Goal: Register for event/course

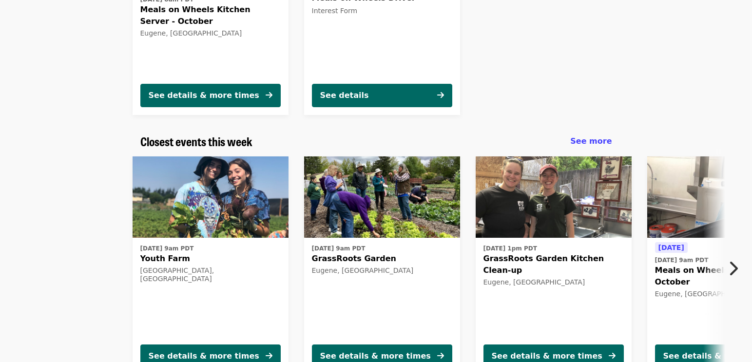
scroll to position [292, 0]
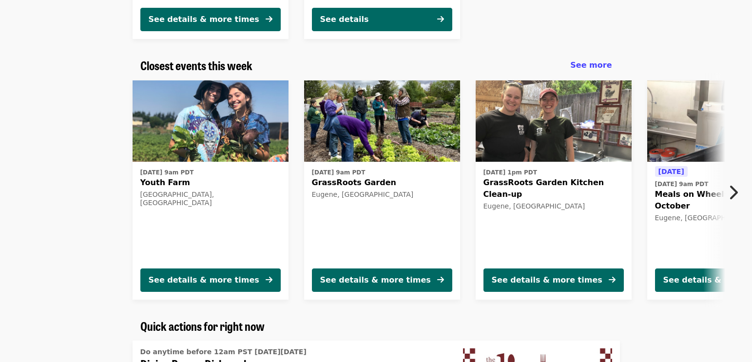
click at [738, 192] on button "Next item" at bounding box center [736, 192] width 32 height 27
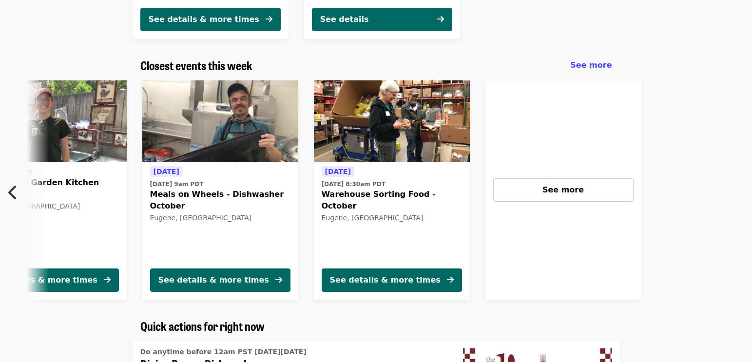
scroll to position [0, 524]
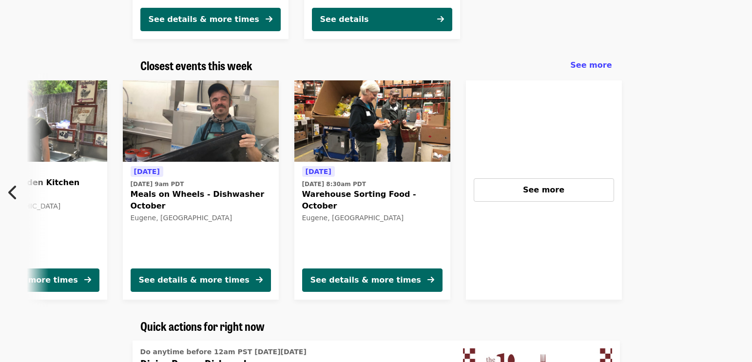
click at [18, 203] on button "Previous item" at bounding box center [16, 192] width 32 height 27
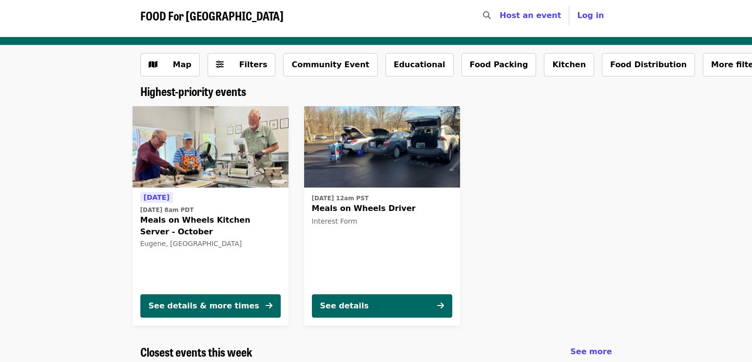
scroll to position [0, 0]
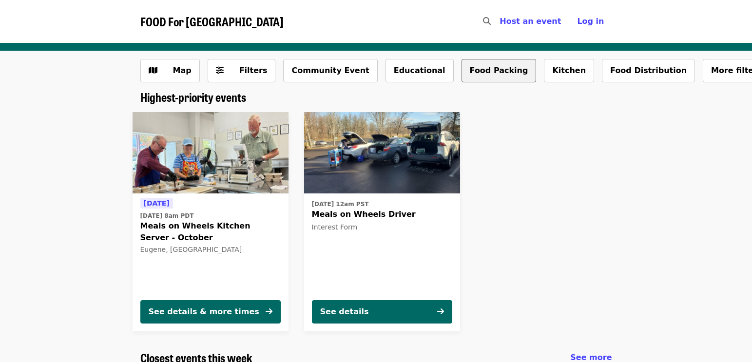
click at [467, 73] on button "Food Packing" at bounding box center [499, 70] width 75 height 23
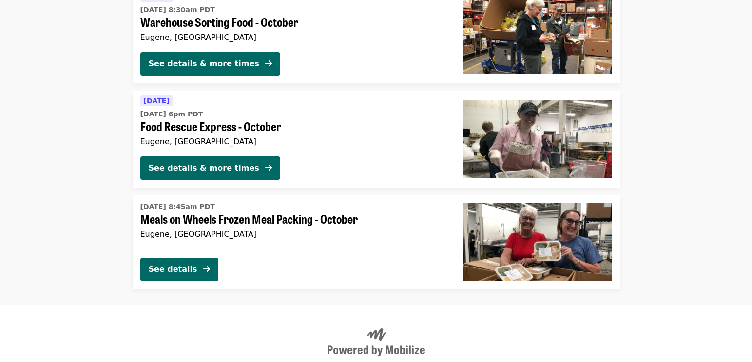
scroll to position [292, 0]
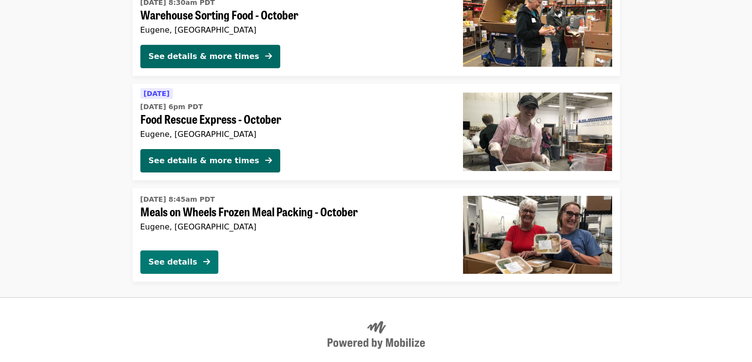
click at [210, 266] on icon "arrow-right icon" at bounding box center [206, 261] width 7 height 9
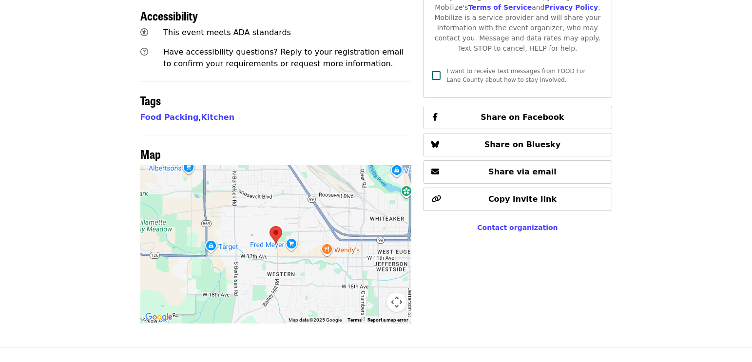
scroll to position [567, 0]
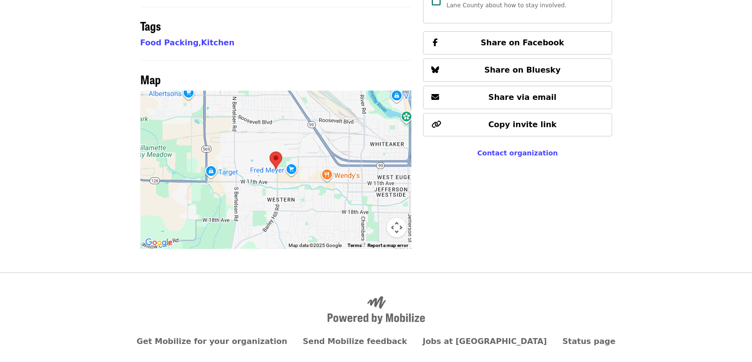
click at [277, 143] on div at bounding box center [276, 170] width 272 height 158
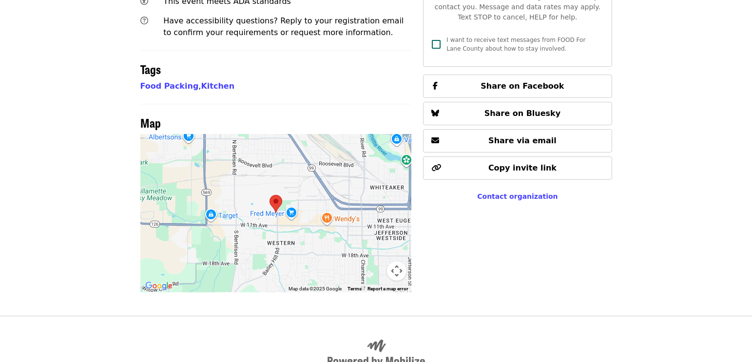
scroll to position [536, 0]
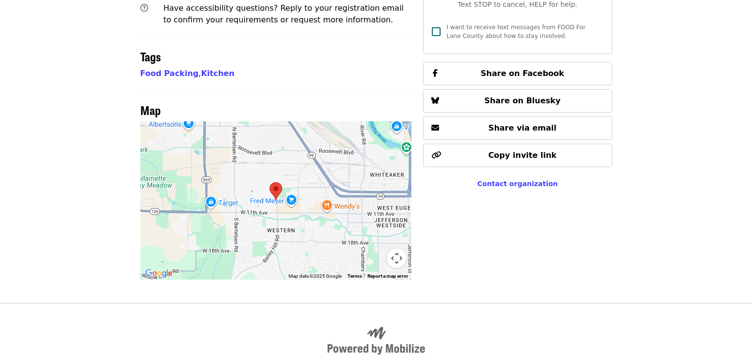
click at [270, 182] on area at bounding box center [270, 182] width 0 height 0
click at [276, 165] on div at bounding box center [276, 200] width 272 height 158
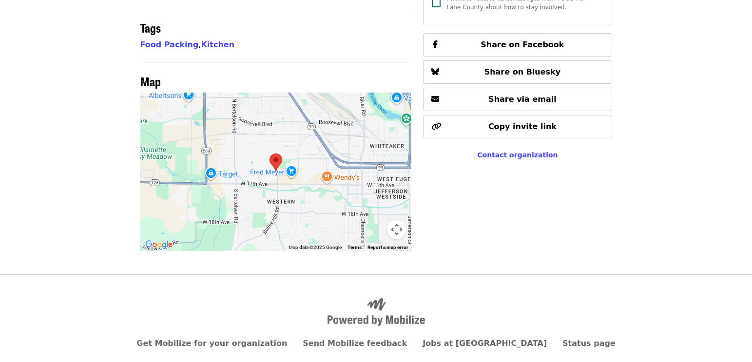
scroll to position [567, 0]
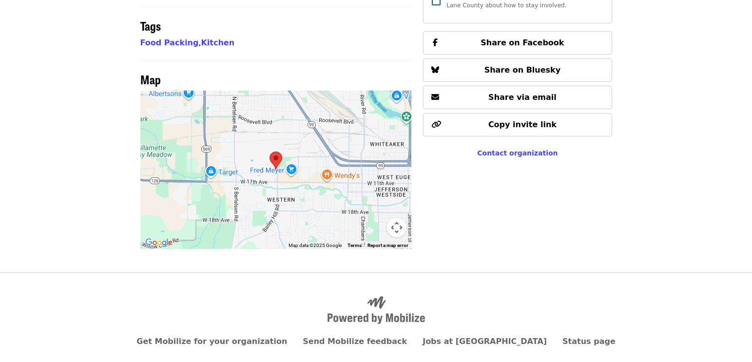
click at [391, 218] on button "Map camera controls" at bounding box center [396, 227] width 19 height 19
click at [392, 218] on button "Map camera controls" at bounding box center [396, 227] width 19 height 19
click at [400, 218] on button "Map camera controls" at bounding box center [396, 227] width 19 height 19
click at [374, 169] on button "Zoom in" at bounding box center [372, 178] width 19 height 19
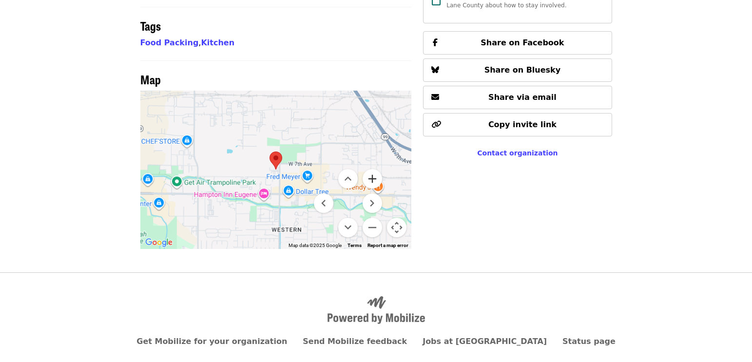
click at [374, 169] on button "Zoom in" at bounding box center [372, 178] width 19 height 19
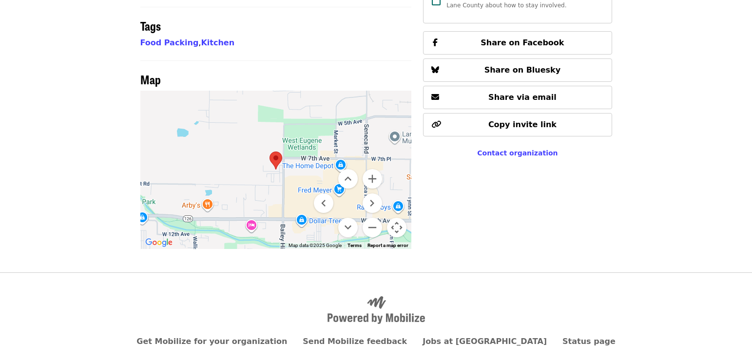
drag, startPoint x: 274, startPoint y: 159, endPoint x: 268, endPoint y: 131, distance: 29.0
click at [263, 123] on div at bounding box center [276, 170] width 272 height 158
click at [351, 218] on button "Move down" at bounding box center [347, 227] width 19 height 19
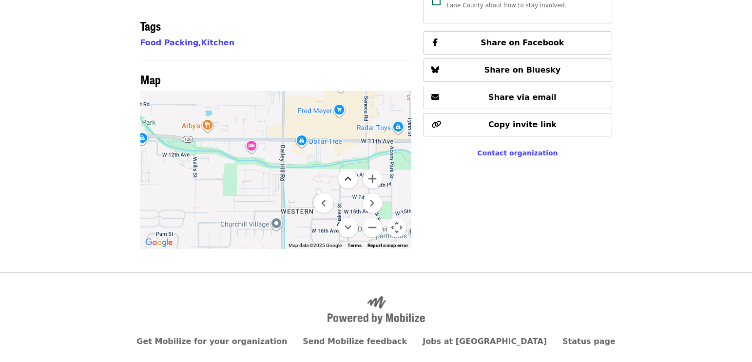
click at [349, 169] on button "Move up" at bounding box center [347, 178] width 19 height 19
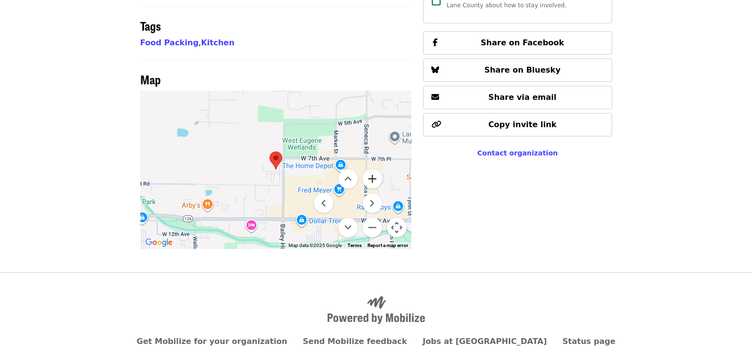
click at [368, 169] on button "Zoom in" at bounding box center [372, 178] width 19 height 19
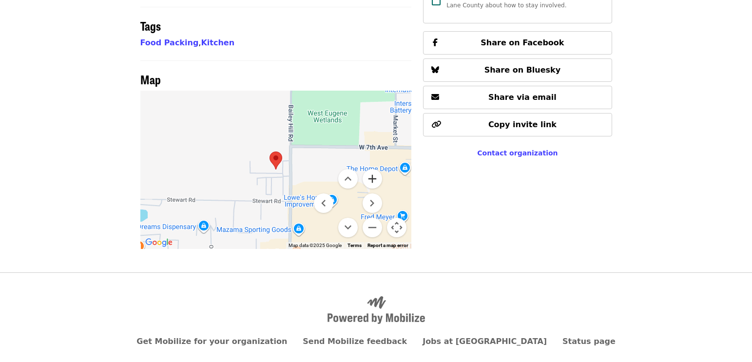
click at [368, 169] on button "Zoom in" at bounding box center [372, 178] width 19 height 19
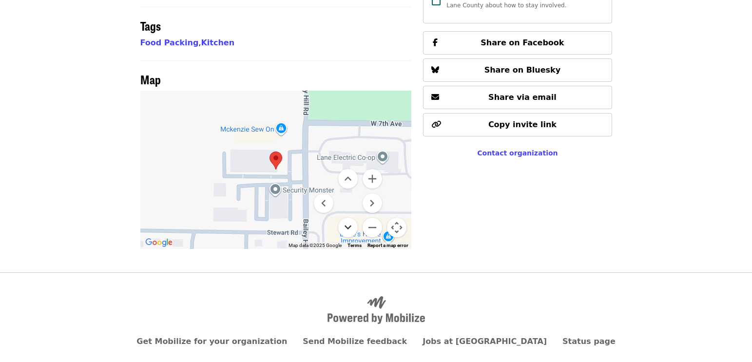
click at [354, 218] on button "Move down" at bounding box center [347, 227] width 19 height 19
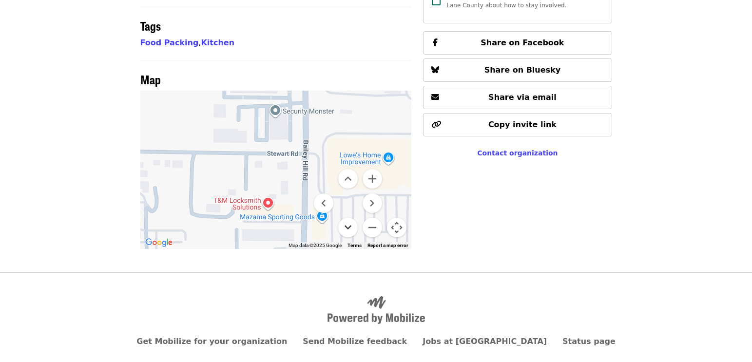
click at [354, 218] on button "Move down" at bounding box center [347, 227] width 19 height 19
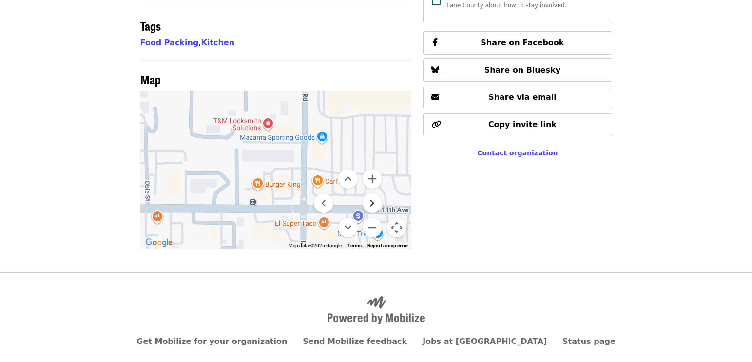
click at [369, 194] on button "Move right" at bounding box center [372, 203] width 19 height 19
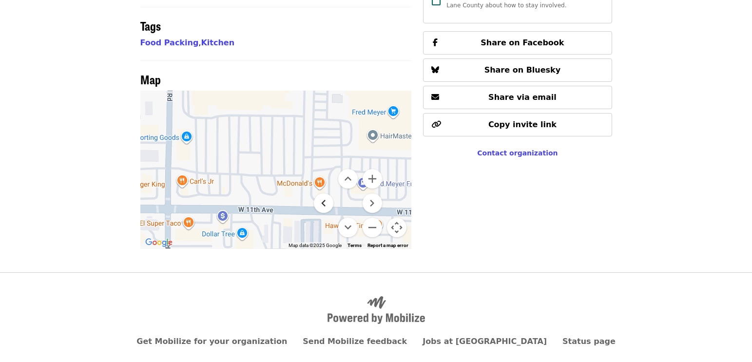
click at [323, 194] on button "Move left" at bounding box center [323, 203] width 19 height 19
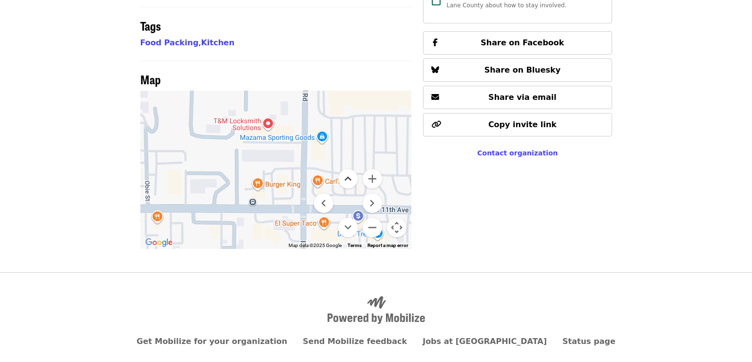
click at [347, 169] on button "Move up" at bounding box center [347, 178] width 19 height 19
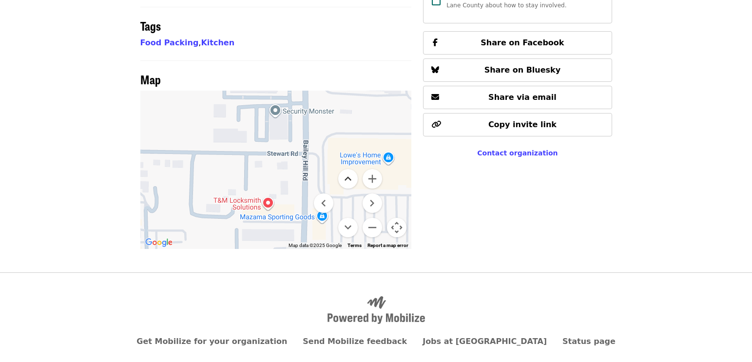
click at [347, 169] on button "Move up" at bounding box center [347, 178] width 19 height 19
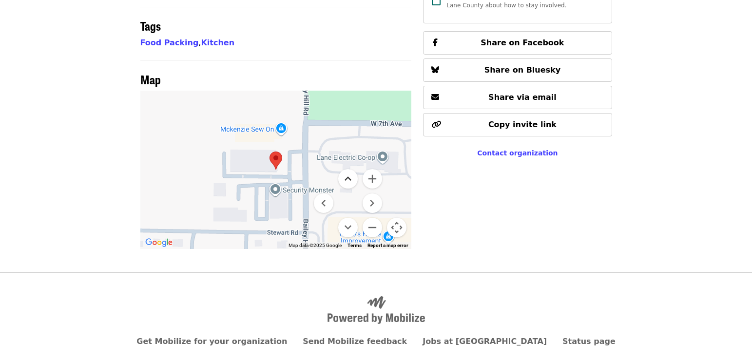
click at [347, 169] on button "Move up" at bounding box center [347, 178] width 19 height 19
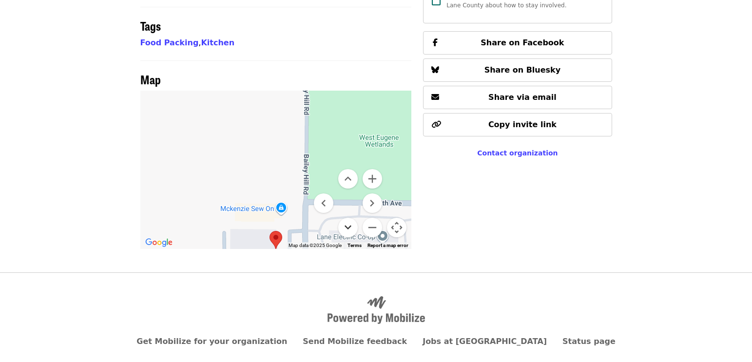
click at [347, 218] on button "Move down" at bounding box center [347, 227] width 19 height 19
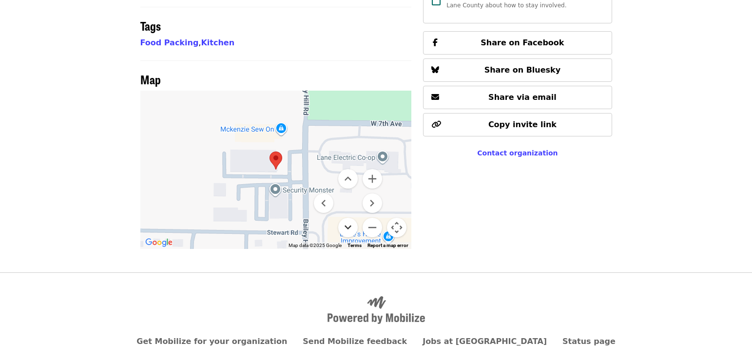
click at [345, 218] on button "Move down" at bounding box center [347, 227] width 19 height 19
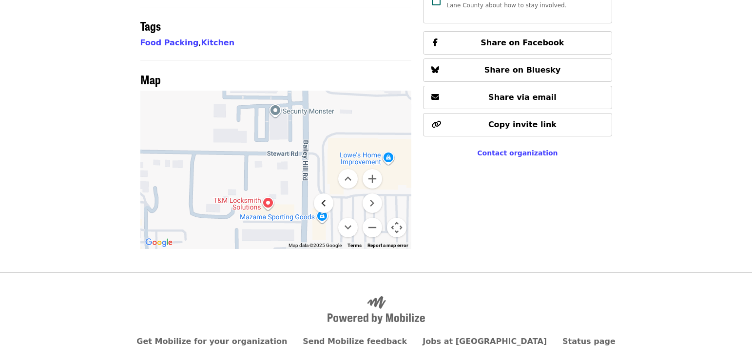
click at [324, 194] on button "Move left" at bounding box center [323, 203] width 19 height 19
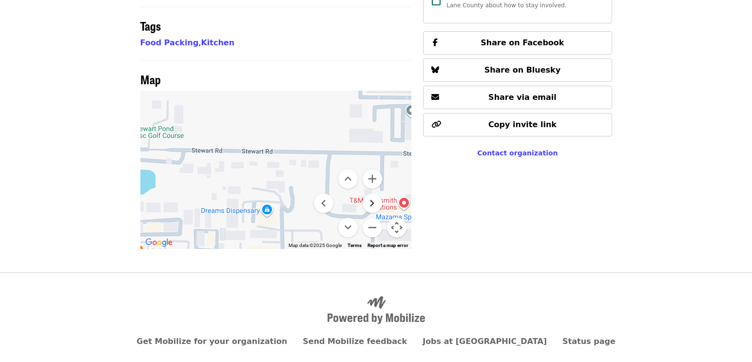
click at [373, 194] on button "Move right" at bounding box center [372, 203] width 19 height 19
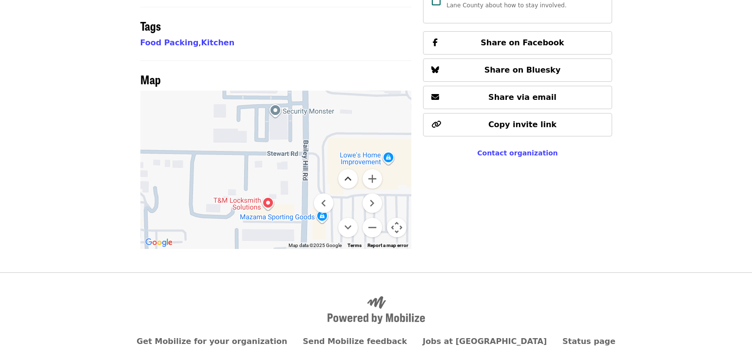
click at [349, 169] on button "Move up" at bounding box center [347, 178] width 19 height 19
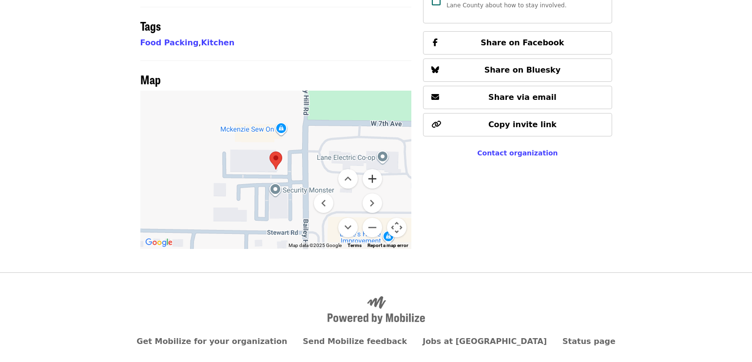
click at [374, 169] on button "Zoom in" at bounding box center [372, 178] width 19 height 19
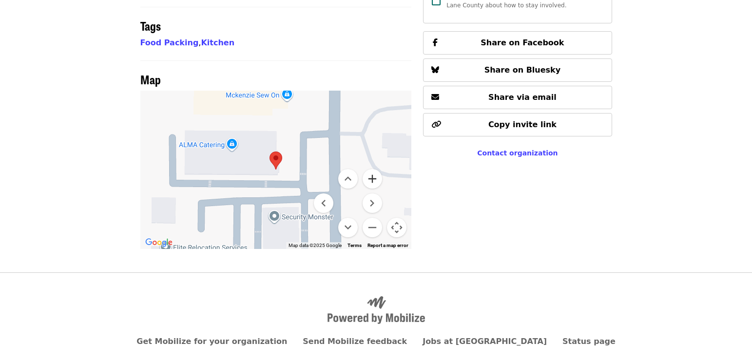
click at [374, 169] on button "Zoom in" at bounding box center [372, 178] width 19 height 19
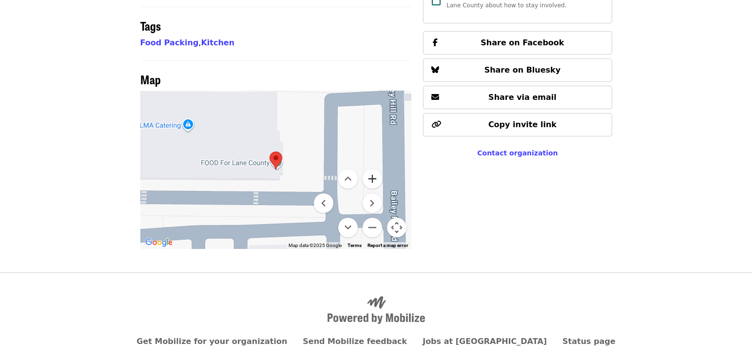
click at [371, 169] on button "Zoom in" at bounding box center [372, 178] width 19 height 19
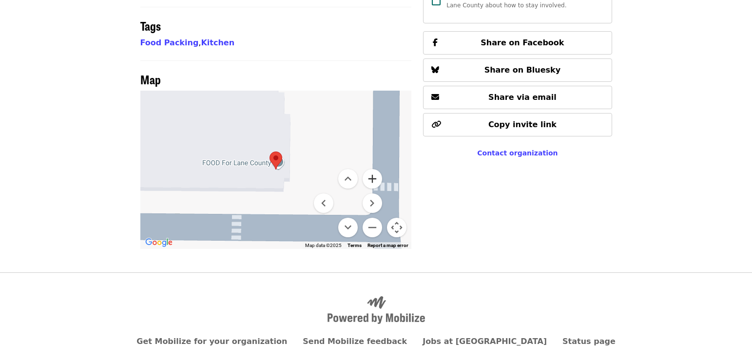
click at [371, 169] on button "Zoom in" at bounding box center [372, 178] width 19 height 19
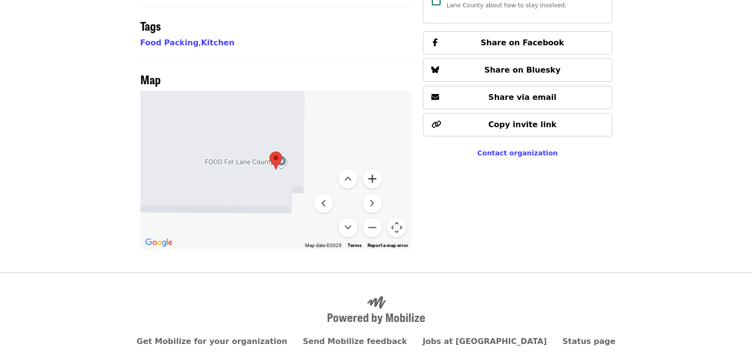
click at [371, 169] on button "Zoom in" at bounding box center [372, 178] width 19 height 19
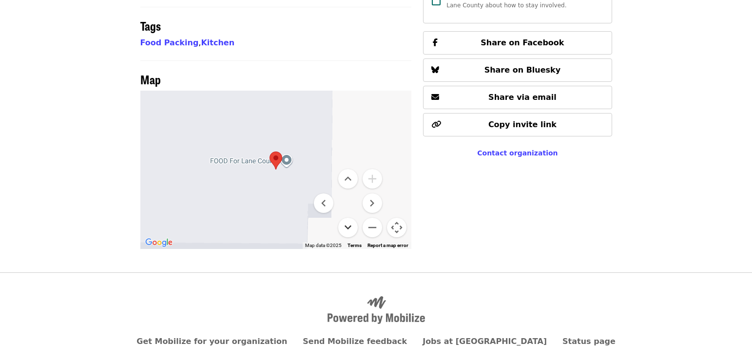
click at [344, 218] on button "Move down" at bounding box center [347, 227] width 19 height 19
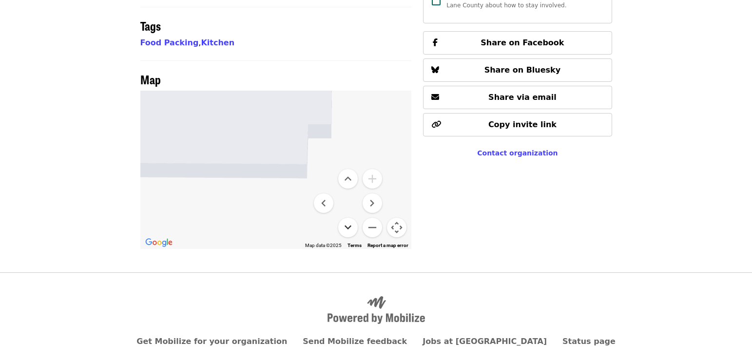
click at [344, 218] on button "Move down" at bounding box center [347, 227] width 19 height 19
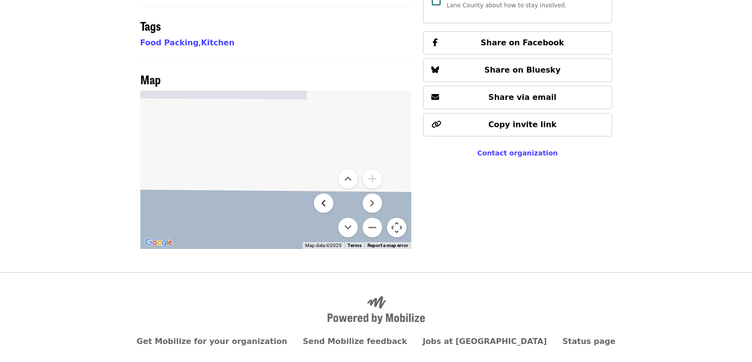
click at [324, 194] on button "Move left" at bounding box center [323, 203] width 19 height 19
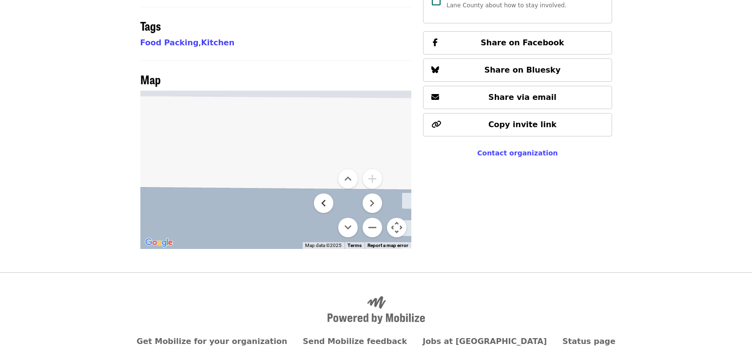
click at [324, 194] on button "Move left" at bounding box center [323, 203] width 19 height 19
click at [366, 190] on menu at bounding box center [348, 203] width 68 height 68
click at [367, 218] on button "Zoom out" at bounding box center [372, 227] width 19 height 19
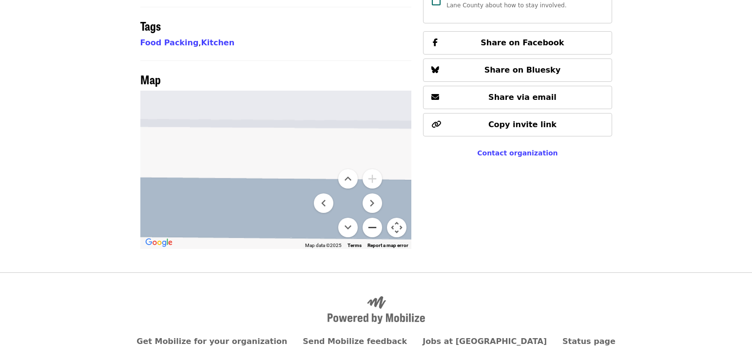
click at [372, 218] on button "Zoom out" at bounding box center [372, 227] width 19 height 19
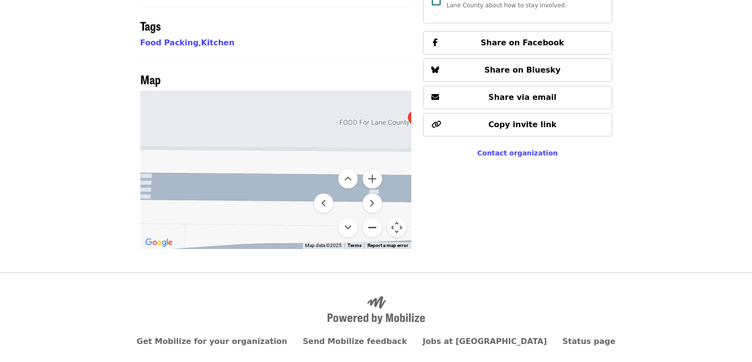
click at [372, 218] on button "Zoom out" at bounding box center [372, 227] width 19 height 19
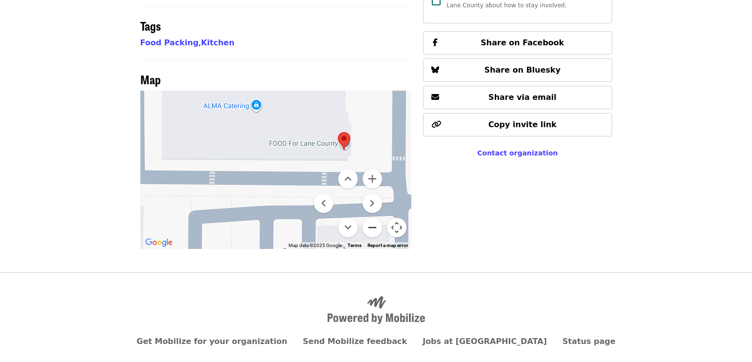
click at [372, 218] on button "Zoom out" at bounding box center [372, 227] width 19 height 19
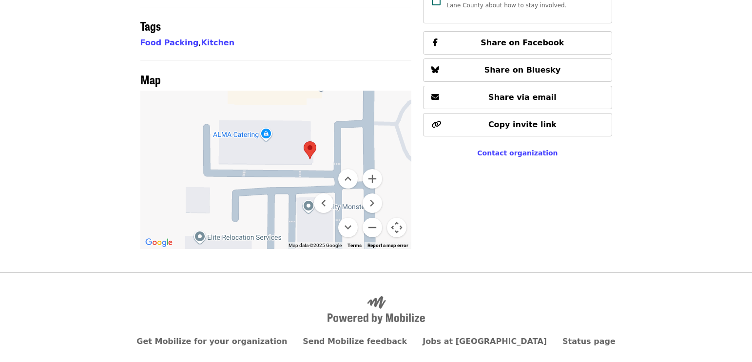
click at [394, 218] on button "Map camera controls" at bounding box center [396, 227] width 19 height 19
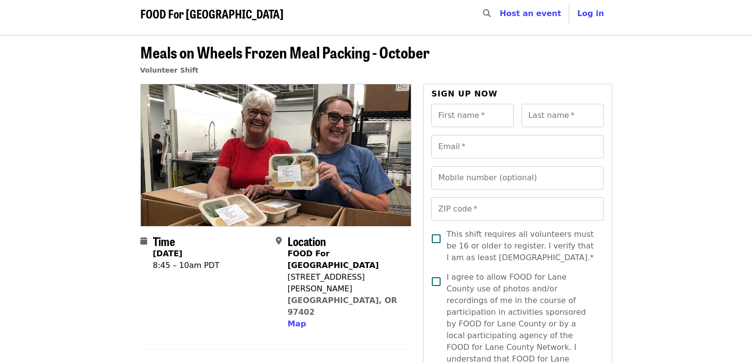
scroll to position [0, 0]
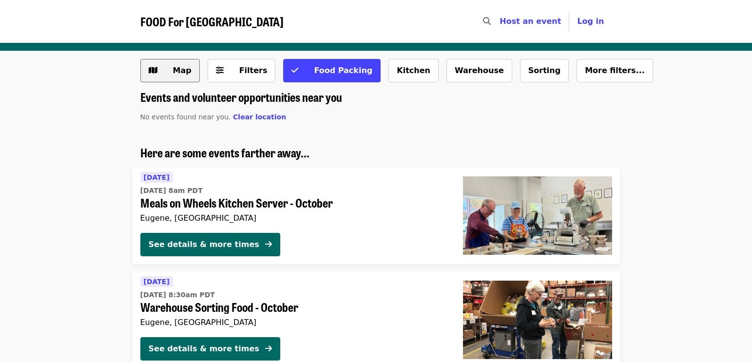
click at [158, 66] on button "Map" at bounding box center [169, 70] width 59 height 23
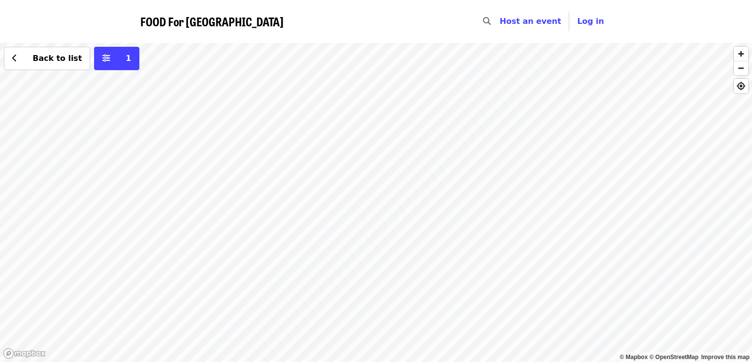
drag, startPoint x: 435, startPoint y: 259, endPoint x: 397, endPoint y: 175, distance: 92.7
click at [397, 175] on div "Back to list 1" at bounding box center [376, 202] width 752 height 319
drag, startPoint x: 445, startPoint y: 252, endPoint x: 330, endPoint y: 204, distance: 125.2
click at [340, 208] on div "Back to list 1" at bounding box center [376, 202] width 752 height 319
drag, startPoint x: 334, startPoint y: 202, endPoint x: 341, endPoint y: 141, distance: 61.3
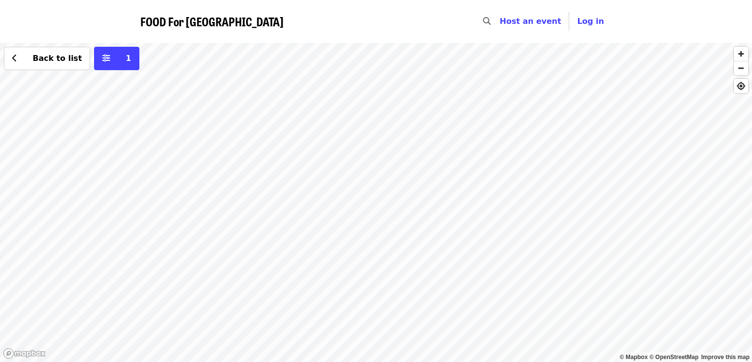
click at [341, 141] on div "Back to list 1" at bounding box center [376, 202] width 752 height 319
drag, startPoint x: 588, startPoint y: 179, endPoint x: 407, endPoint y: 202, distance: 183.2
click at [407, 202] on div "Back to list 1" at bounding box center [376, 202] width 752 height 319
drag, startPoint x: 399, startPoint y: 204, endPoint x: 385, endPoint y: 211, distance: 16.1
click at [385, 211] on div "Back to list 1" at bounding box center [376, 202] width 752 height 319
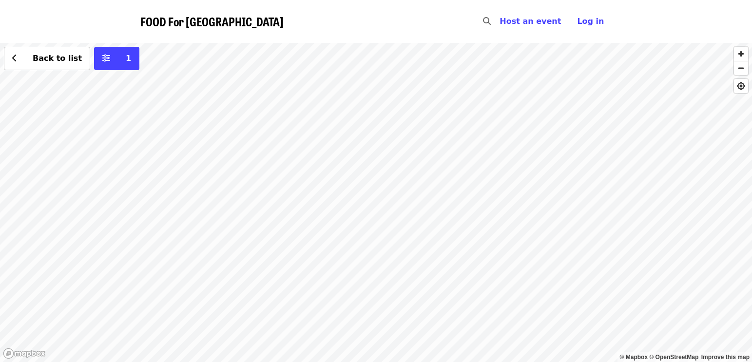
drag, startPoint x: 297, startPoint y: 150, endPoint x: 456, endPoint y: 239, distance: 182.7
click at [456, 239] on div "Back to list 1" at bounding box center [376, 202] width 752 height 319
drag, startPoint x: 417, startPoint y: 231, endPoint x: 483, endPoint y: 227, distance: 66.4
click at [483, 228] on div "Back to list 1" at bounding box center [376, 202] width 752 height 319
drag, startPoint x: 431, startPoint y: 218, endPoint x: 460, endPoint y: 244, distance: 38.3
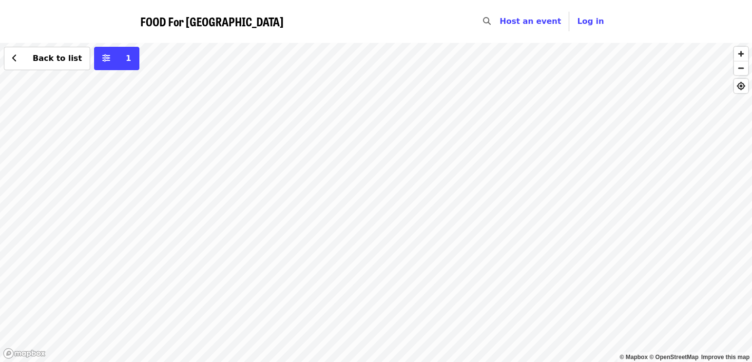
click at [460, 244] on div "Back to list 1" at bounding box center [376, 202] width 752 height 319
drag, startPoint x: 408, startPoint y: 185, endPoint x: 457, endPoint y: 308, distance: 132.6
click at [457, 308] on div "Back to list 1" at bounding box center [376, 202] width 752 height 319
drag, startPoint x: 429, startPoint y: 197, endPoint x: 463, endPoint y: 232, distance: 48.3
click at [461, 231] on div "Back to list 1" at bounding box center [376, 202] width 752 height 319
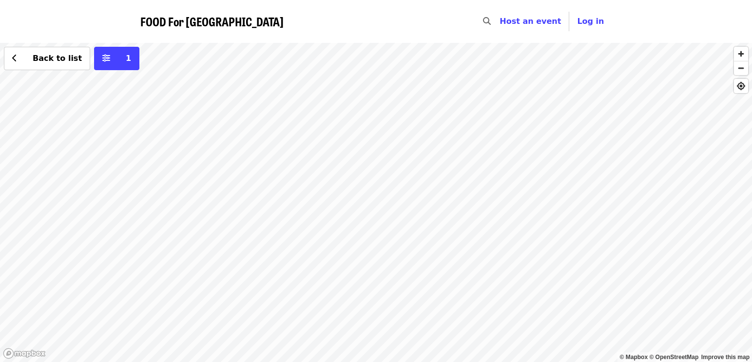
drag, startPoint x: 347, startPoint y: 192, endPoint x: 419, endPoint y: 191, distance: 72.1
click at [413, 196] on div "Back to list 1" at bounding box center [376, 202] width 752 height 319
drag, startPoint x: 409, startPoint y: 241, endPoint x: 383, endPoint y: 131, distance: 112.9
click at [383, 142] on div "Back to list 1" at bounding box center [376, 202] width 752 height 319
drag, startPoint x: 388, startPoint y: 134, endPoint x: 398, endPoint y: 166, distance: 33.3
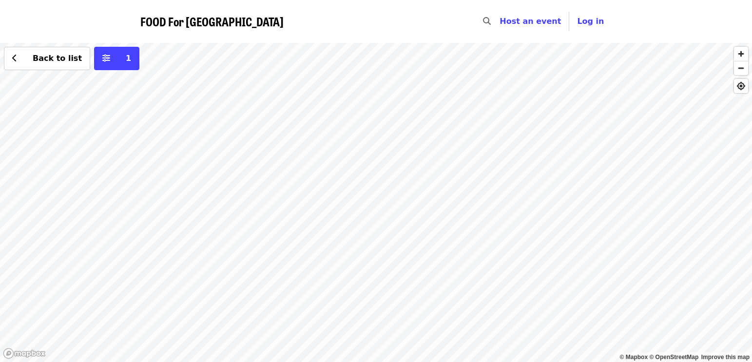
click at [398, 165] on div "Back to list 1" at bounding box center [376, 202] width 752 height 319
drag, startPoint x: 397, startPoint y: 112, endPoint x: 393, endPoint y: 185, distance: 73.7
click at [394, 181] on div "Back to list 1" at bounding box center [376, 202] width 752 height 319
drag, startPoint x: 389, startPoint y: 155, endPoint x: 390, endPoint y: 244, distance: 89.7
click at [390, 244] on div "Back to list 1" at bounding box center [376, 202] width 752 height 319
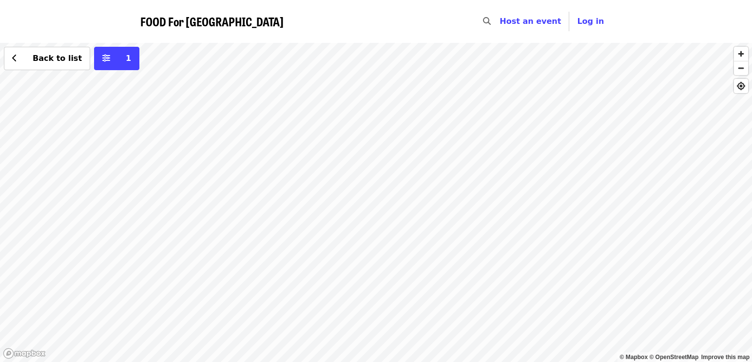
drag, startPoint x: 384, startPoint y: 201, endPoint x: 381, endPoint y: 264, distance: 62.9
click at [381, 264] on div "Back to list 1" at bounding box center [376, 202] width 752 height 319
drag, startPoint x: 274, startPoint y: 178, endPoint x: 330, endPoint y: 174, distance: 56.2
click at [330, 174] on div "Back to list 1" at bounding box center [376, 202] width 752 height 319
click at [285, 205] on div "Back to list 1" at bounding box center [376, 202] width 752 height 319
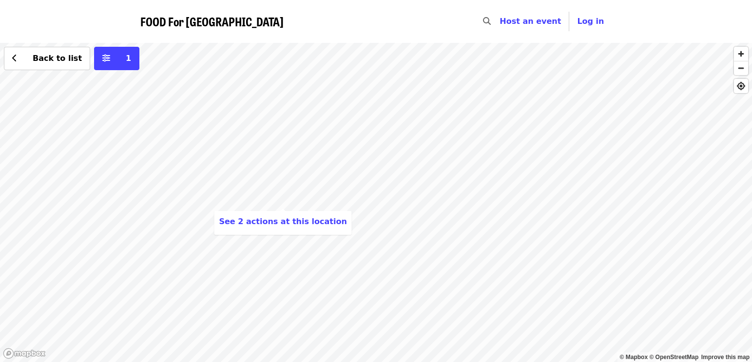
click at [194, 178] on div "See 2 actions at this location Back to list 1" at bounding box center [376, 202] width 752 height 319
click at [284, 206] on div "See 2 actions at this location Back to list 1" at bounding box center [376, 202] width 752 height 319
click at [269, 227] on button "See 2 actions at this location" at bounding box center [283, 222] width 128 height 12
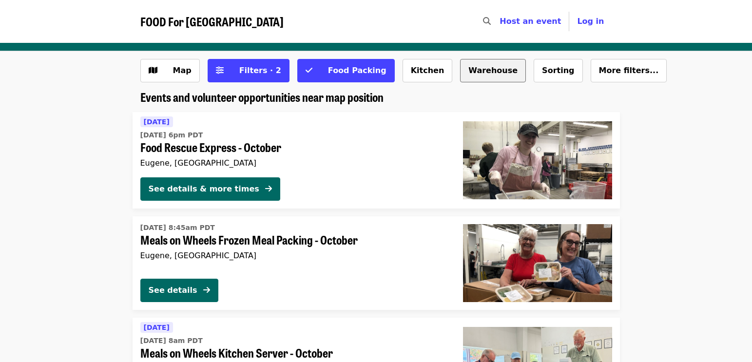
click at [460, 71] on button "Warehouse" at bounding box center [493, 70] width 66 height 23
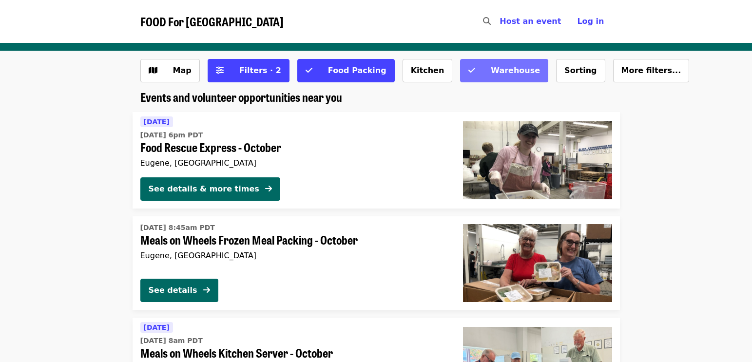
click at [491, 74] on span "Warehouse" at bounding box center [515, 70] width 49 height 9
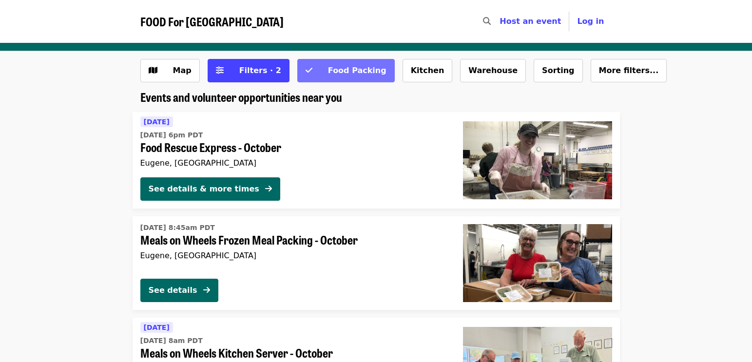
click at [336, 76] on span "Food Packing" at bounding box center [352, 71] width 68 height 12
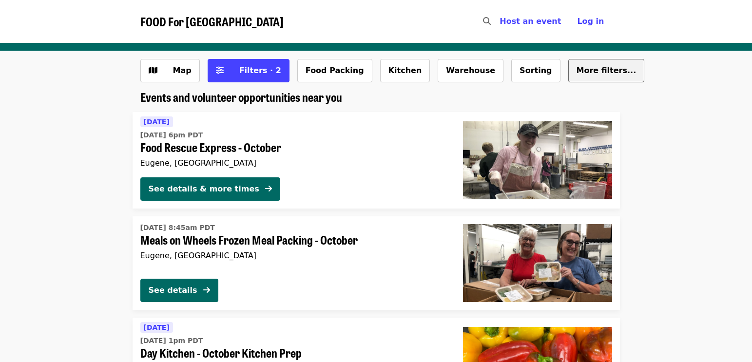
click at [577, 73] on span "More filters..." at bounding box center [607, 70] width 60 height 9
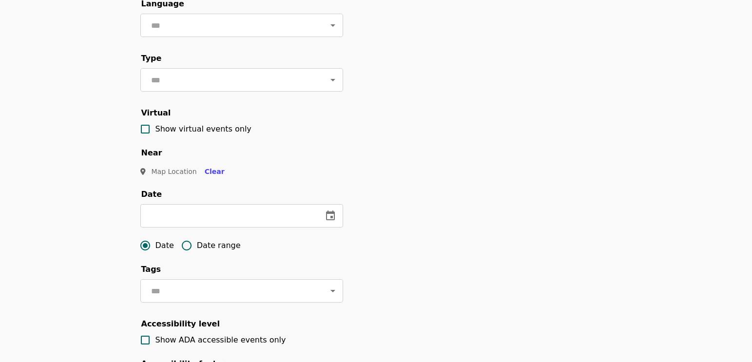
scroll to position [146, 0]
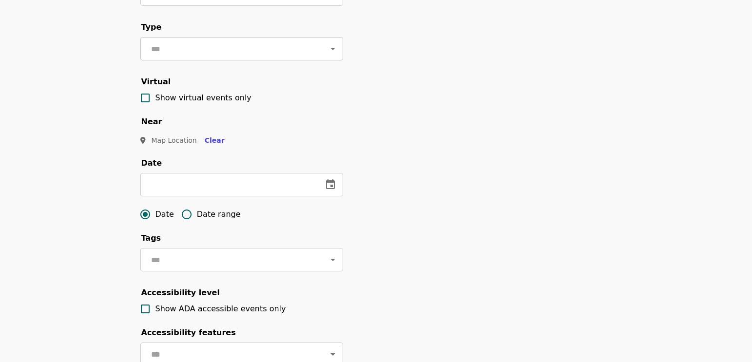
click at [254, 58] on input "text" at bounding box center [229, 48] width 163 height 19
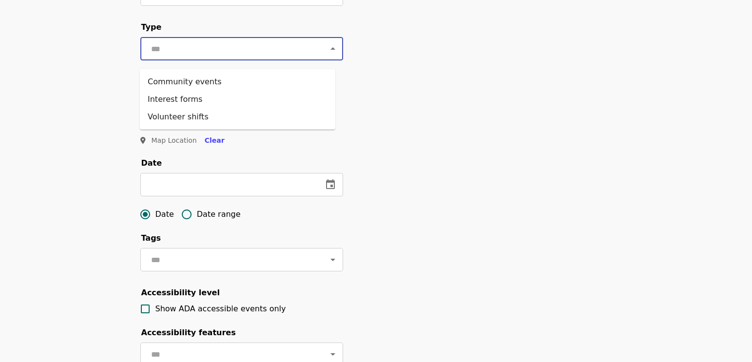
click at [254, 58] on input "text" at bounding box center [229, 48] width 163 height 19
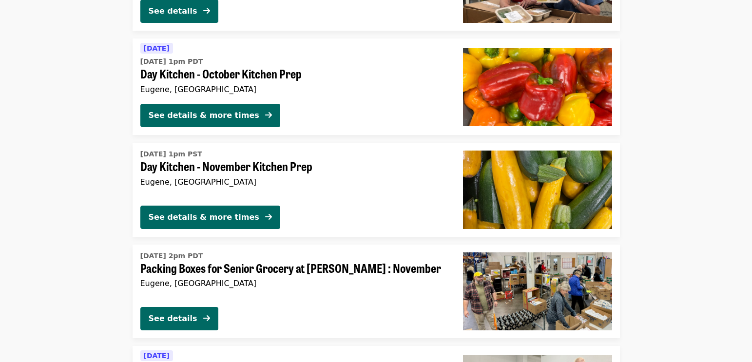
scroll to position [439, 0]
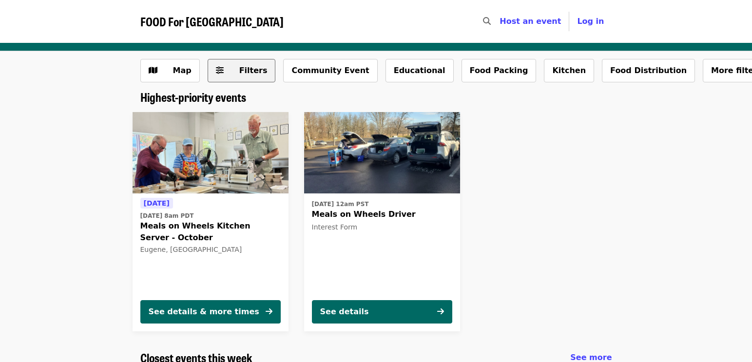
click at [237, 61] on button "Filters" at bounding box center [242, 70] width 68 height 23
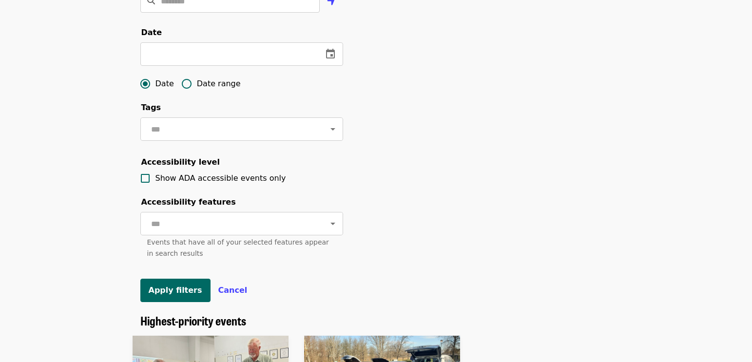
scroll to position [292, 0]
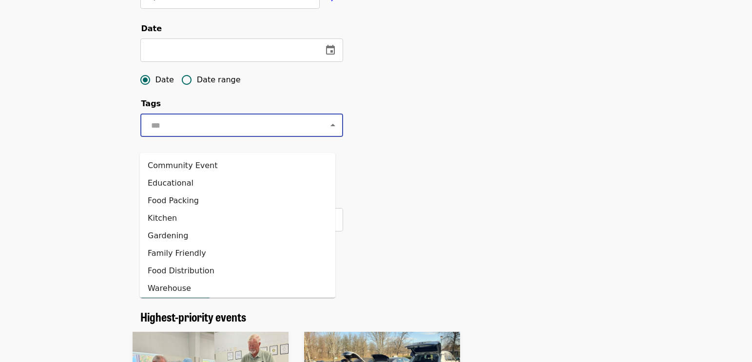
click at [273, 135] on input "text" at bounding box center [229, 125] width 163 height 19
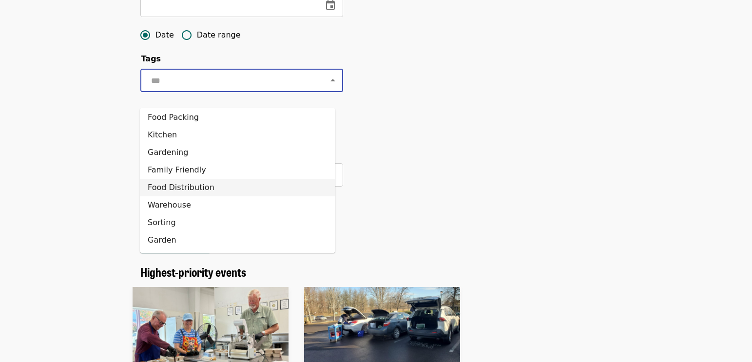
scroll to position [341, 0]
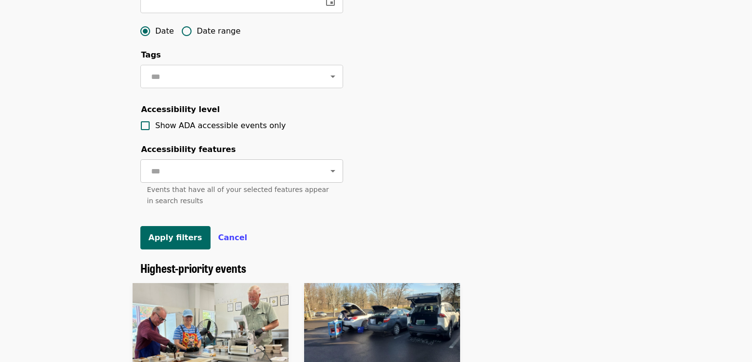
click at [304, 183] on div "​" at bounding box center [241, 170] width 203 height 23
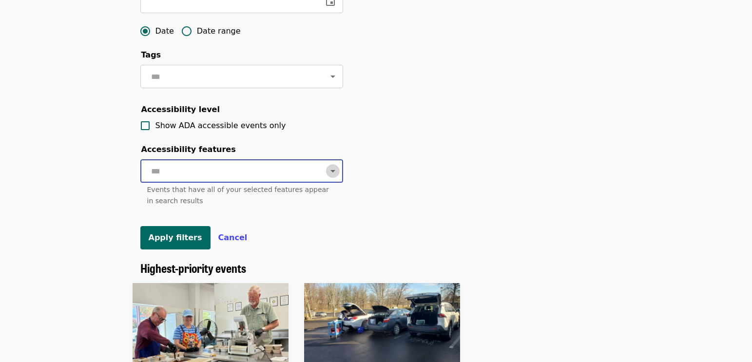
click at [327, 177] on icon "Open" at bounding box center [333, 171] width 12 height 12
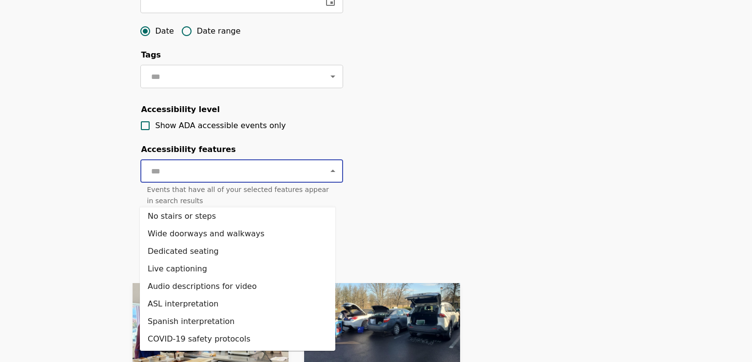
scroll to position [74, 0]
click at [328, 177] on icon "Close" at bounding box center [333, 171] width 12 height 12
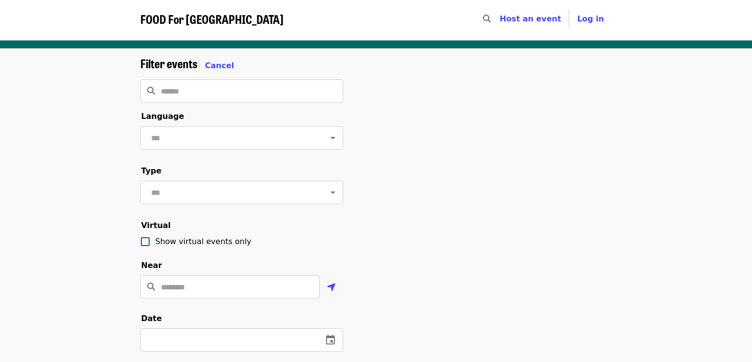
scroll to position [0, 0]
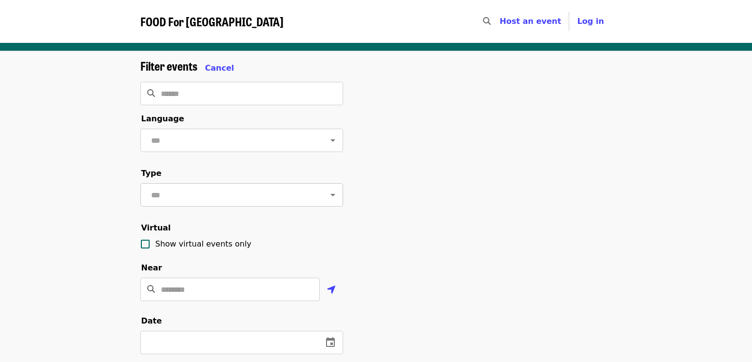
click at [330, 196] on icon "Open" at bounding box center [332, 195] width 5 height 2
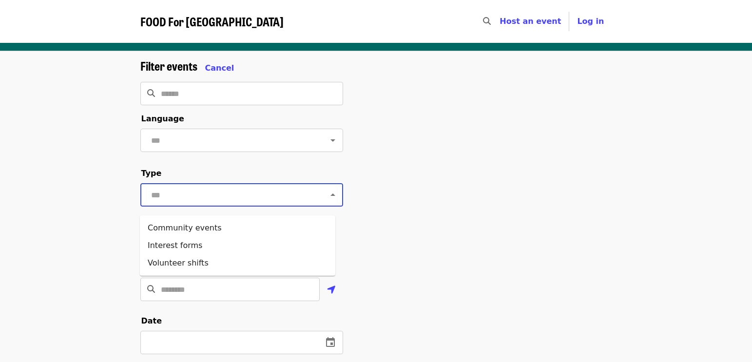
click at [330, 196] on icon "Close" at bounding box center [332, 195] width 5 height 2
click at [327, 98] on input "Search" at bounding box center [252, 93] width 182 height 23
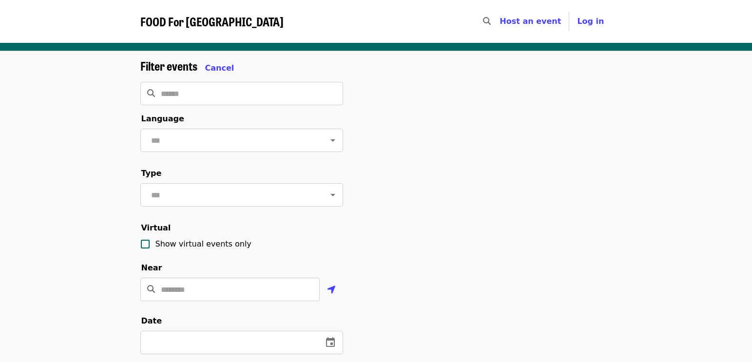
click at [399, 137] on div "Filter events Cancel ​ Language ​ Type ​ Virtual Show virtual events only Near …" at bounding box center [376, 331] width 487 height 544
